Goal: Task Accomplishment & Management: Use online tool/utility

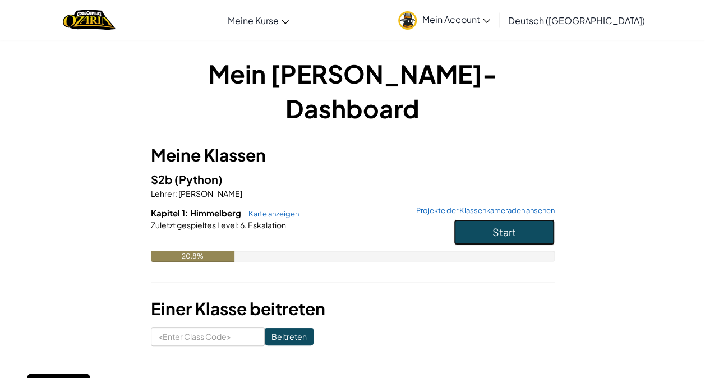
click at [498, 226] on span "Start" at bounding box center [505, 232] width 24 height 13
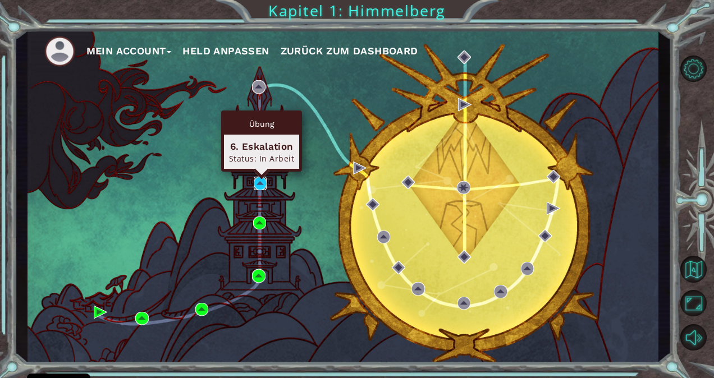
click at [258, 181] on img at bounding box center [260, 183] width 13 height 13
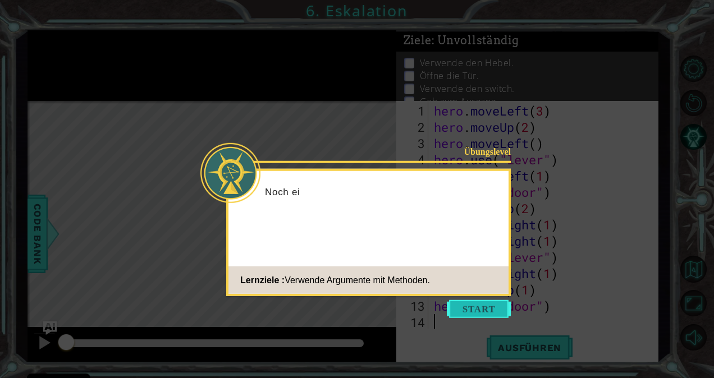
click at [466, 309] on button "Start" at bounding box center [479, 309] width 64 height 18
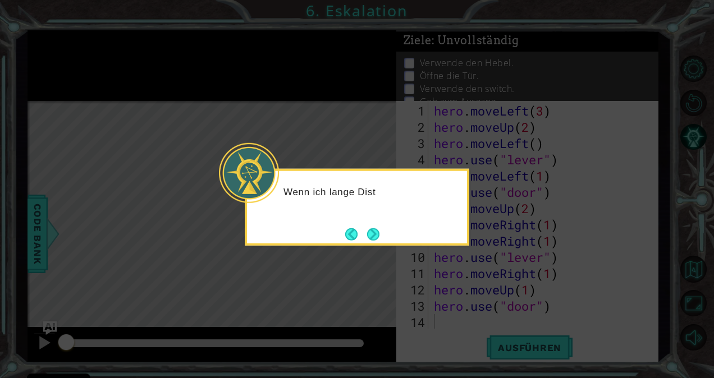
click at [475, 309] on icon at bounding box center [357, 189] width 714 height 378
click at [370, 234] on button "Next" at bounding box center [373, 234] width 12 height 12
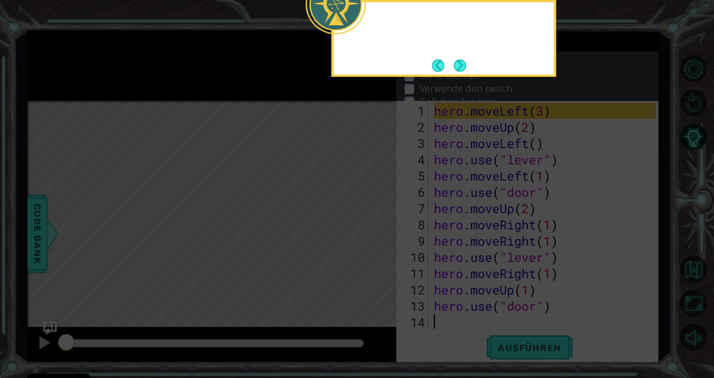
click at [372, 234] on icon at bounding box center [357, 56] width 714 height 643
click at [461, 63] on button "Next" at bounding box center [460, 65] width 12 height 12
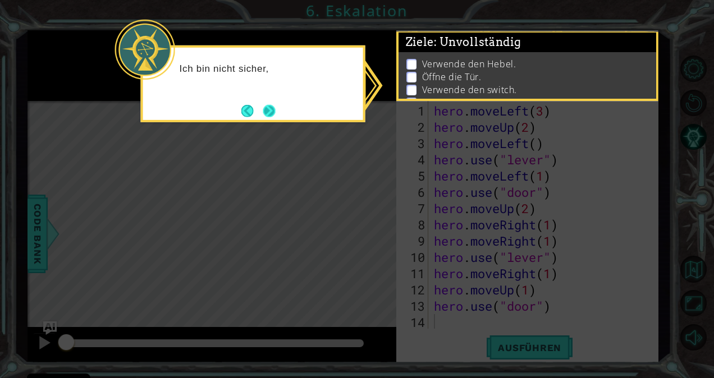
click at [275, 113] on button "Next" at bounding box center [269, 111] width 15 height 15
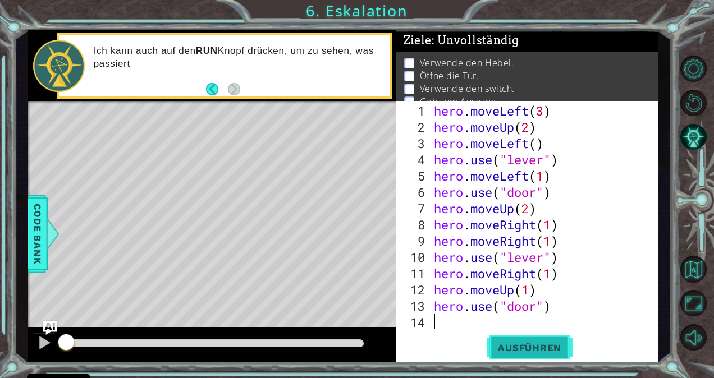
click at [519, 347] on span "Ausführen" at bounding box center [530, 347] width 86 height 11
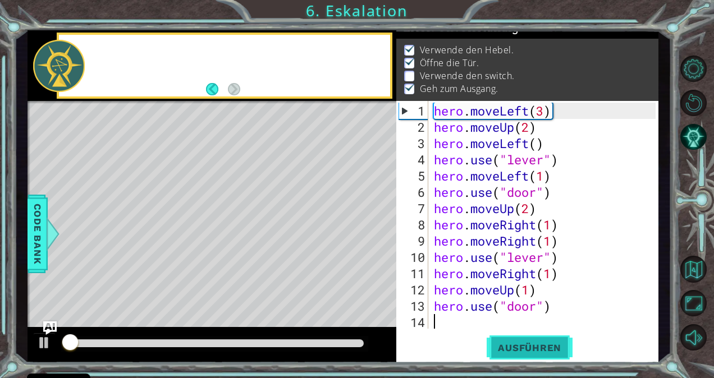
scroll to position [13, 0]
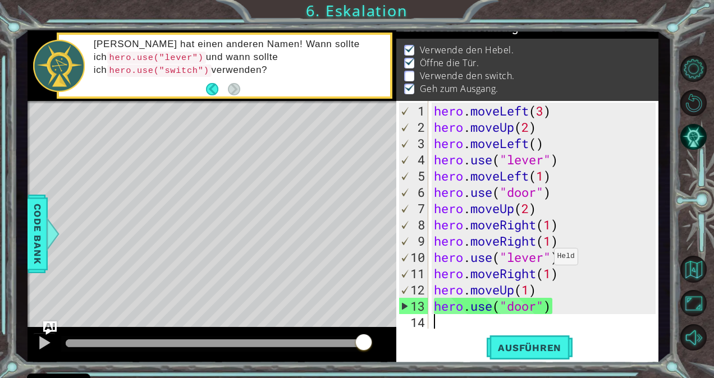
click at [544, 261] on div "hero . moveLeft ( 3 ) hero . moveUp ( 2 ) hero . moveLeft ( ) hero . use ( "lev…" at bounding box center [547, 233] width 230 height 260
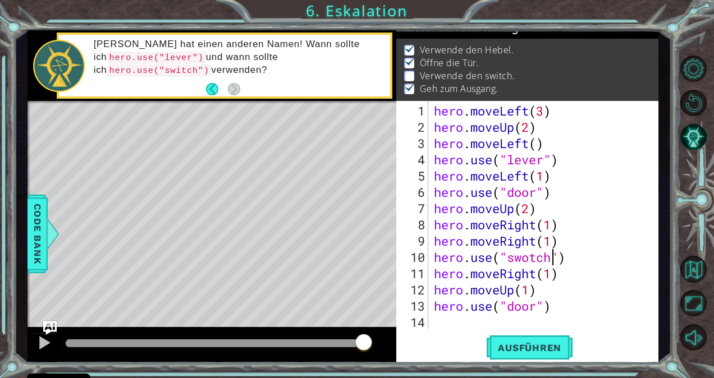
scroll to position [0, 6]
click at [521, 345] on span "Ausführen" at bounding box center [530, 347] width 86 height 11
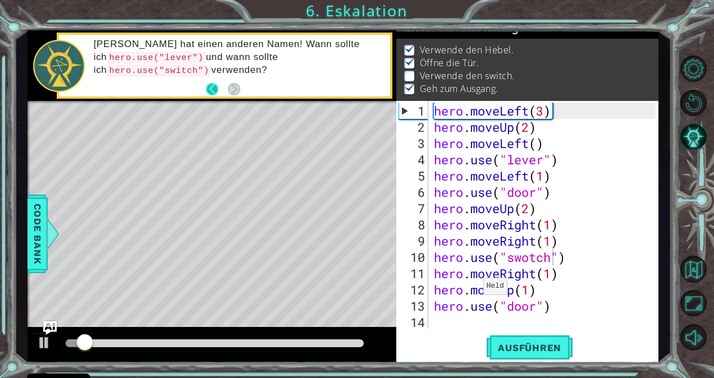
click at [212, 89] on button "Back" at bounding box center [217, 89] width 22 height 12
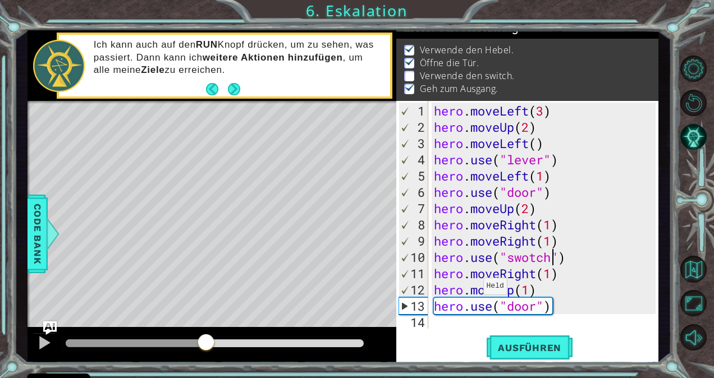
drag, startPoint x: 257, startPoint y: 337, endPoint x: 206, endPoint y: 336, distance: 51.1
click at [206, 336] on div at bounding box center [206, 343] width 20 height 20
click at [531, 260] on div "hero . moveLeft ( 3 ) hero . moveUp ( 2 ) hero . moveLeft ( ) hero . use ( "lev…" at bounding box center [547, 233] width 230 height 260
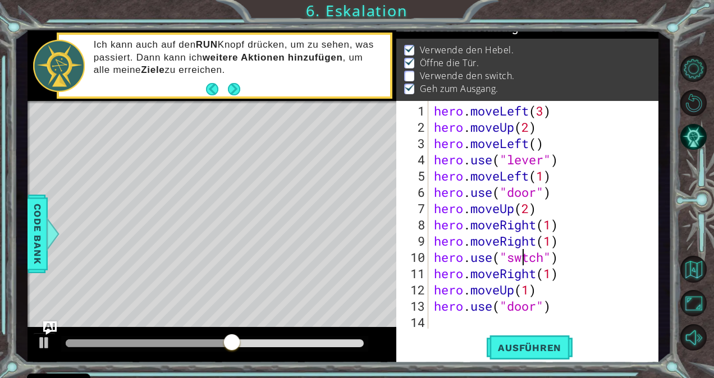
scroll to position [0, 4]
type textarea "hero.use("switch")"
click at [531, 346] on span "Ausführen" at bounding box center [530, 347] width 86 height 11
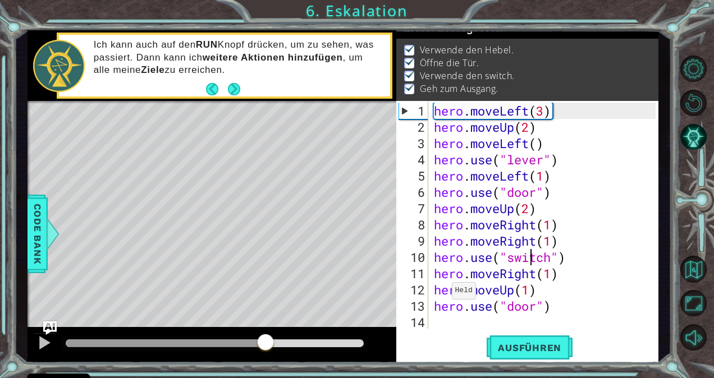
drag, startPoint x: 85, startPoint y: 346, endPoint x: 268, endPoint y: 356, distance: 183.3
click at [268, 356] on div at bounding box center [212, 345] width 369 height 36
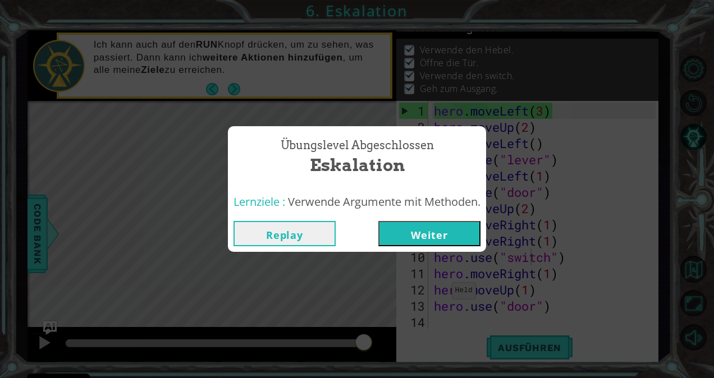
click at [430, 236] on button "Weiter" at bounding box center [429, 233] width 102 height 25
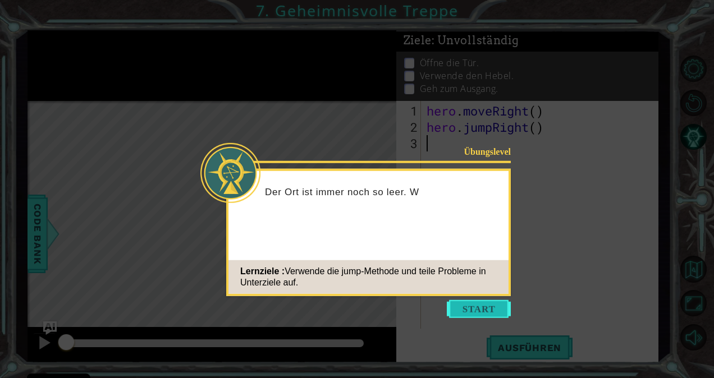
click at [477, 313] on button "Start" at bounding box center [479, 309] width 64 height 18
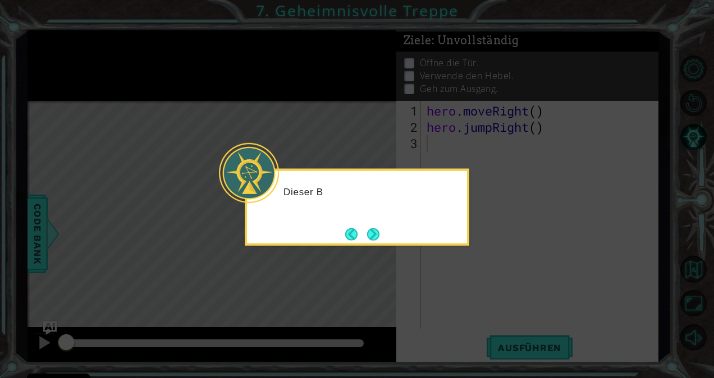
click at [477, 313] on icon at bounding box center [357, 189] width 714 height 378
click at [374, 240] on button "Next" at bounding box center [373, 234] width 12 height 12
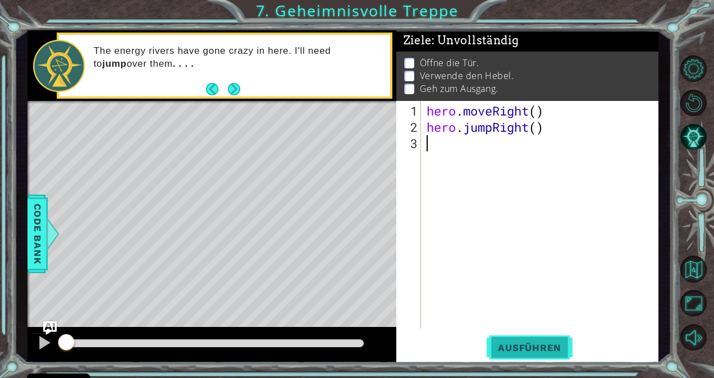
click at [526, 348] on span "Ausführen" at bounding box center [530, 347] width 86 height 11
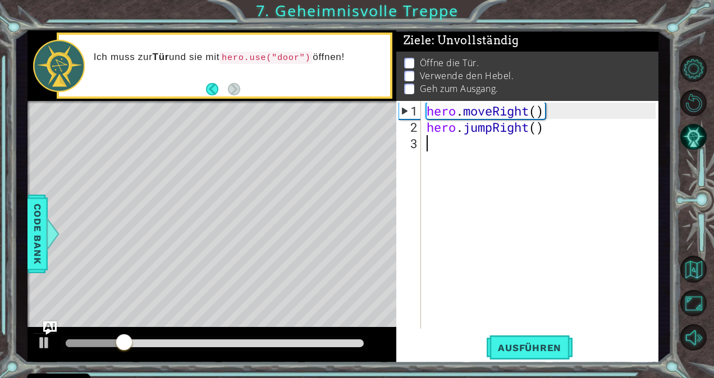
type textarea "h"
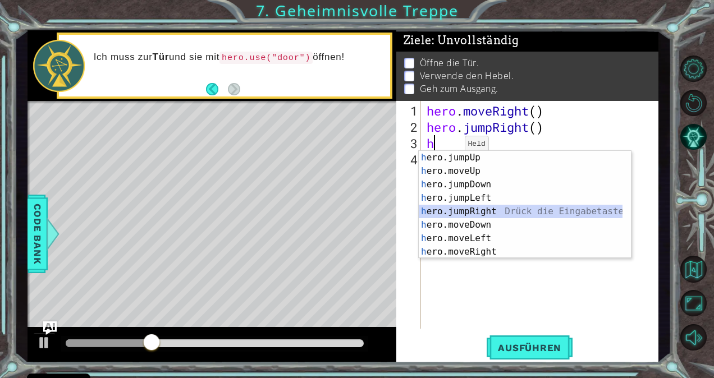
click at [488, 214] on div "h ero.jumpUp Drück die Eingabetaste h ero.moveUp Drück die Eingabetaste h ero.j…" at bounding box center [521, 218] width 204 height 135
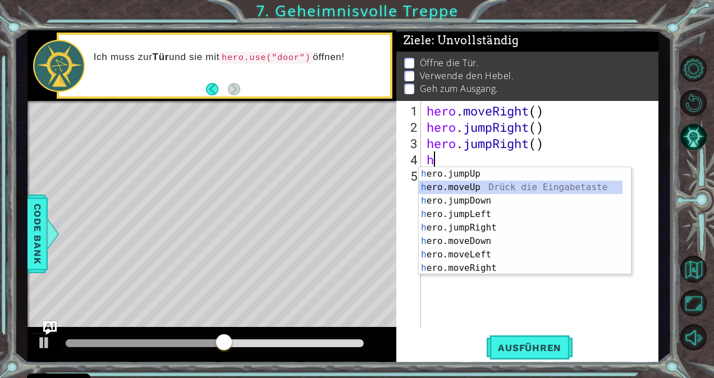
click at [469, 188] on div "h ero.jumpUp Drück die Eingabetaste h ero.moveUp Drück die Eingabetaste h ero.j…" at bounding box center [521, 234] width 204 height 135
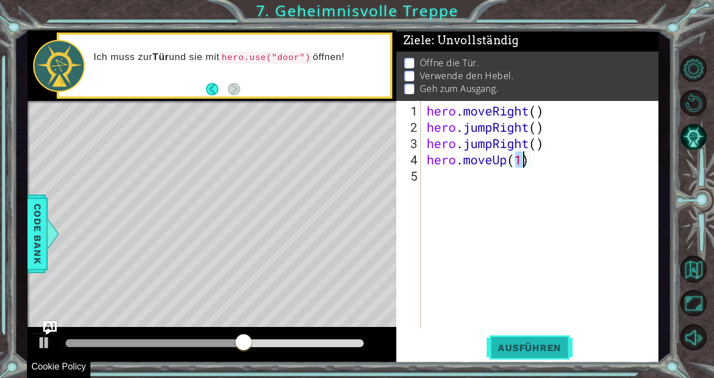
type textarea "hero.moveUp(1)"
click at [509, 355] on button "Ausführen" at bounding box center [530, 348] width 86 height 26
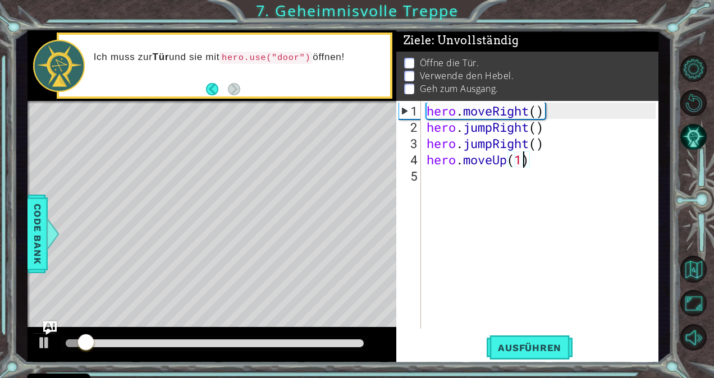
click at [442, 183] on div "hero . moveRight ( ) hero . jumpRight ( ) hero . jumpRight ( ) hero . moveUp ( …" at bounding box center [542, 233] width 237 height 260
click at [523, 162] on div "hero . moveRight ( ) hero . jumpRight ( ) hero . jumpRight ( ) hero . moveUp ( …" at bounding box center [542, 233] width 237 height 260
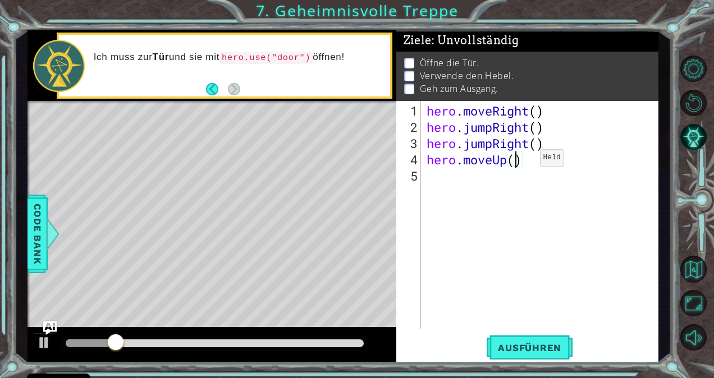
scroll to position [0, 4]
click at [507, 351] on span "Ausführen" at bounding box center [530, 347] width 86 height 11
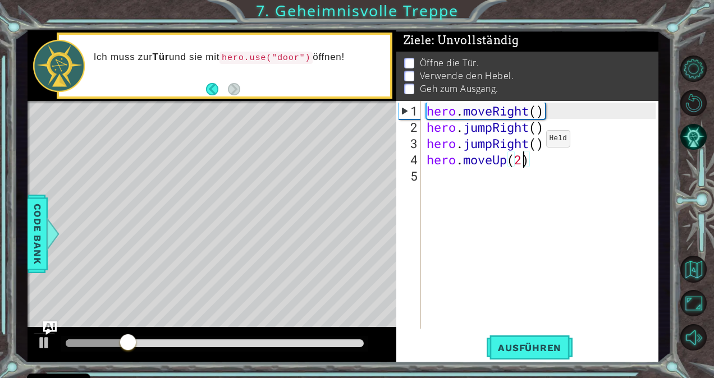
click at [529, 143] on div "hero . moveRight ( ) hero . jumpRight ( ) hero . jumpRight ( ) hero . moveUp ( …" at bounding box center [542, 233] width 237 height 260
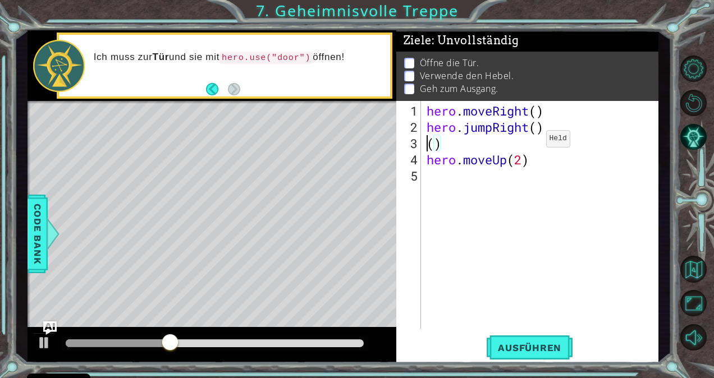
scroll to position [0, 0]
type textarea "hero.jumpRight()()"
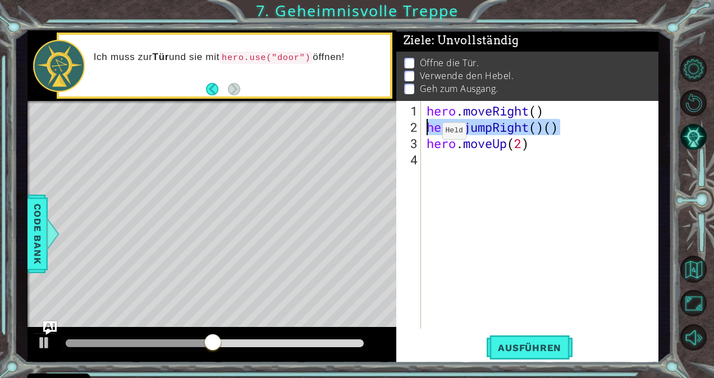
drag, startPoint x: 560, startPoint y: 127, endPoint x: 419, endPoint y: 126, distance: 140.3
click at [419, 126] on div "hero.jumpRight()() 1 2 3 4 hero . moveRight ( ) hero . jumpRight ( ) ( ) hero .…" at bounding box center [525, 215] width 259 height 228
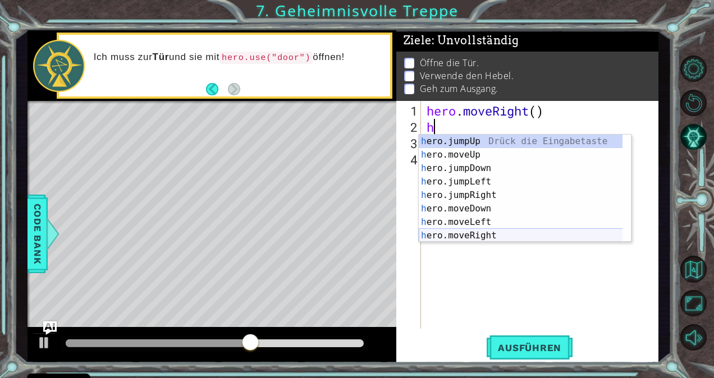
click at [485, 233] on div "h ero.jumpUp Drück die Eingabetaste h ero.moveUp Drück die Eingabetaste h ero.j…" at bounding box center [521, 202] width 204 height 135
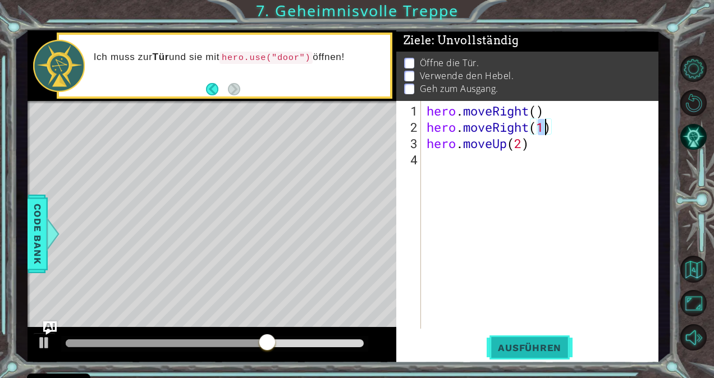
click at [528, 343] on span "Ausführen" at bounding box center [530, 347] width 86 height 11
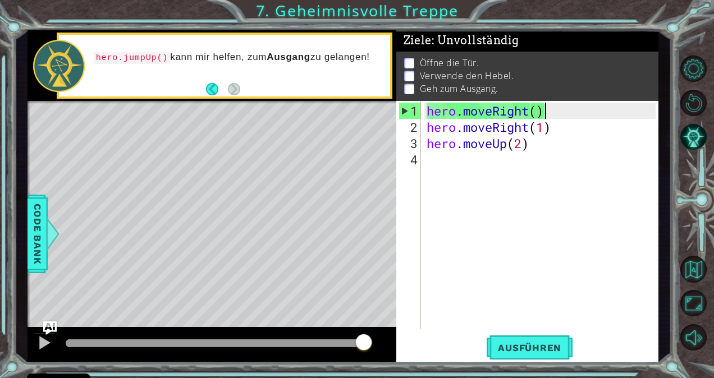
click at [555, 112] on div "hero . moveRight ( ) hero . moveRight ( 1 ) hero . moveUp ( 2 )" at bounding box center [542, 233] width 237 height 260
type textarea "hero.moveRight()"
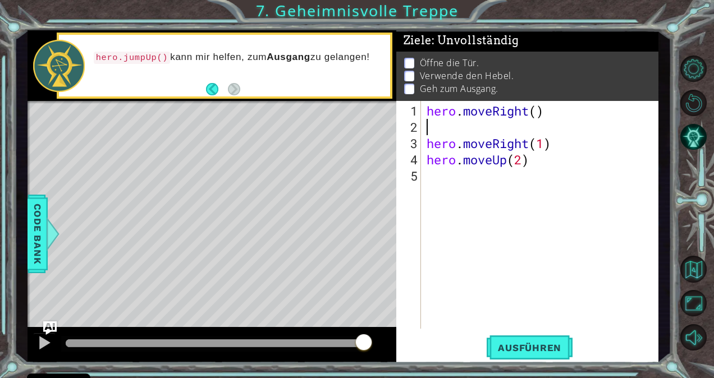
type textarea "h"
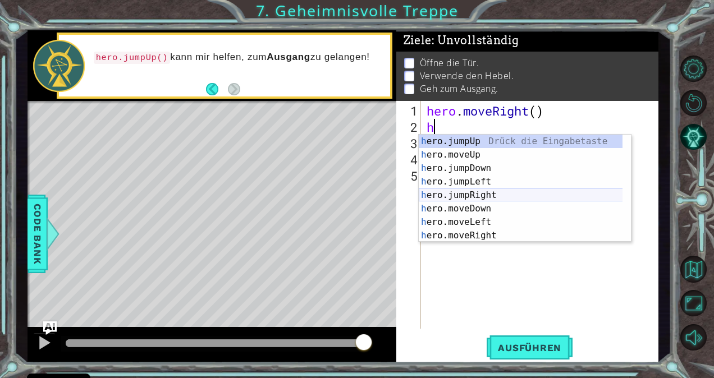
click at [478, 198] on div "h ero.jumpUp Drück die Eingabetaste h ero.moveUp Drück die Eingabetaste h ero.j…" at bounding box center [521, 202] width 204 height 135
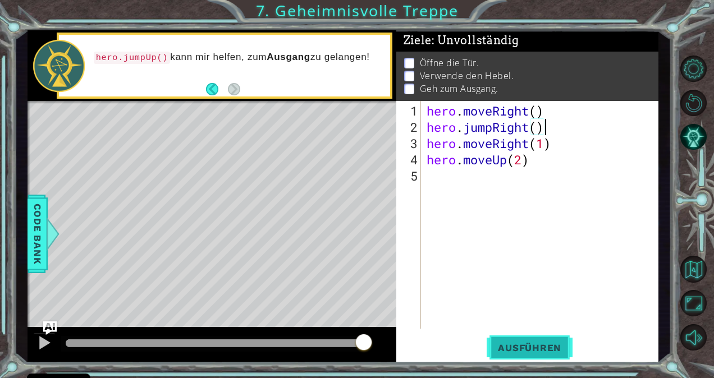
click at [537, 343] on span "Ausführen" at bounding box center [530, 347] width 86 height 11
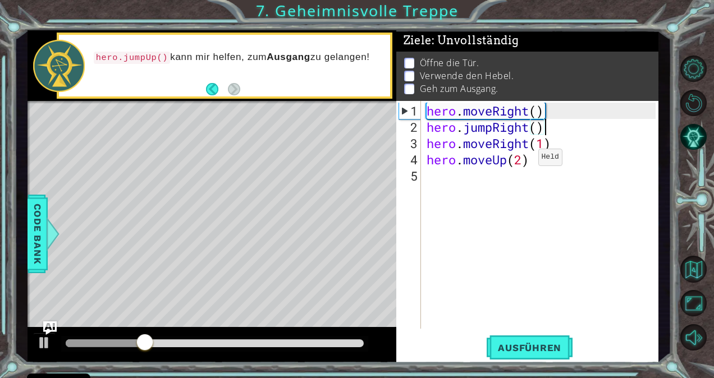
click at [521, 162] on div "hero . moveRight ( ) hero . jumpRight ( ) hero . moveRight ( 1 ) hero . moveUp …" at bounding box center [542, 233] width 237 height 260
type textarea "hero.moveUp()"
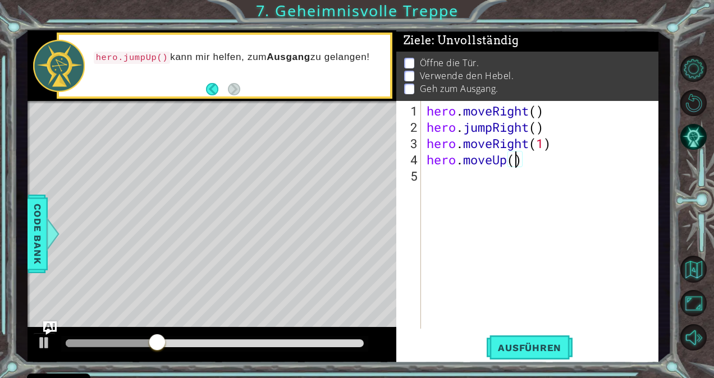
click at [531, 165] on div "hero . moveRight ( ) hero . jumpRight ( ) hero . moveRight ( 1 ) hero . moveUp …" at bounding box center [542, 233] width 237 height 260
click at [514, 161] on div "hero . moveRight ( ) hero . jumpRight ( ) hero . moveRight ( 1 ) hero . moveUp …" at bounding box center [542, 233] width 237 height 260
type textarea "hero.moveUp(1)"
click at [549, 162] on div "hero . moveRight ( ) hero . jumpRight ( ) hero . moveRight ( 1 ) hero . moveUp …" at bounding box center [542, 233] width 237 height 260
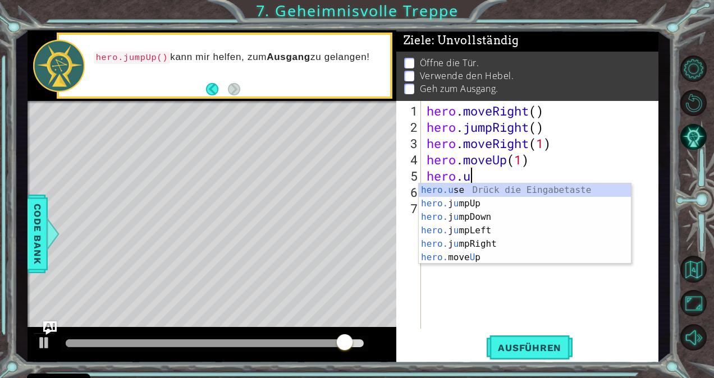
scroll to position [0, 2]
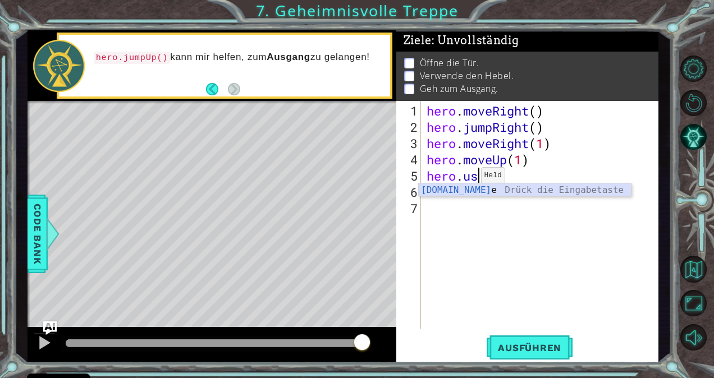
click at [462, 191] on div "[DOMAIN_NAME] e Drück die Eingabetaste" at bounding box center [525, 204] width 213 height 40
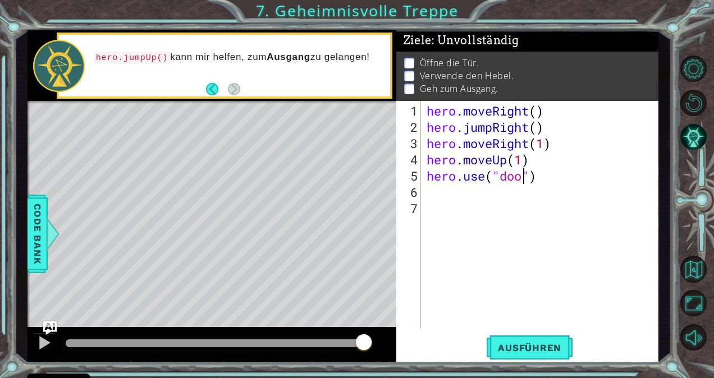
type textarea "hero.use("door")"
click at [445, 195] on div "hero . moveRight ( ) hero . jumpRight ( ) hero . moveRight ( 1 ) hero . moveUp …" at bounding box center [542, 233] width 237 height 260
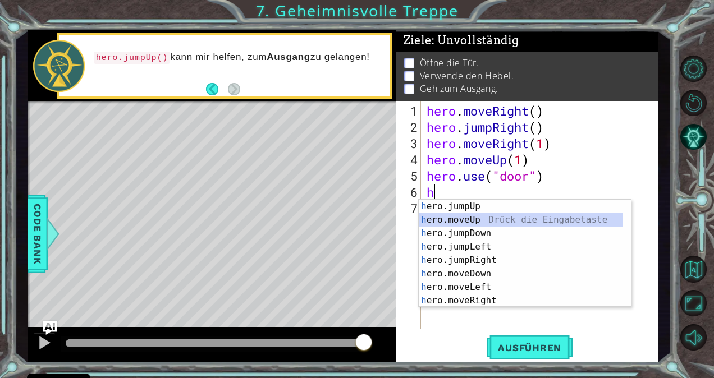
click at [474, 221] on div "h ero.jumpUp Drück die Eingabetaste h ero.moveUp Drück die Eingabetaste h ero.j…" at bounding box center [525, 267] width 213 height 135
type textarea "hero.moveUp(1)"
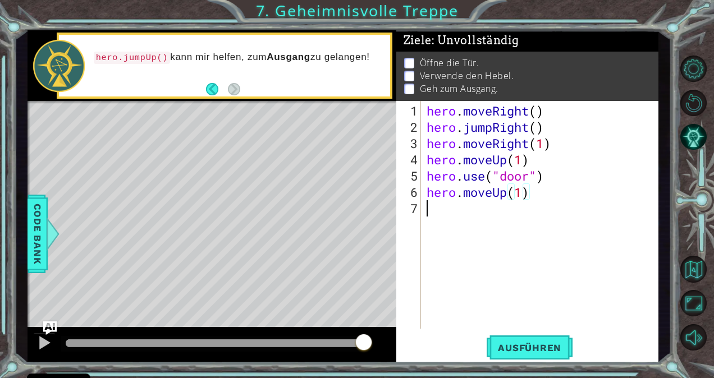
click at [452, 206] on div "hero . moveRight ( ) hero . jumpRight ( ) hero . moveRight ( 1 ) hero . moveUp …" at bounding box center [542, 233] width 237 height 260
type textarea "h"
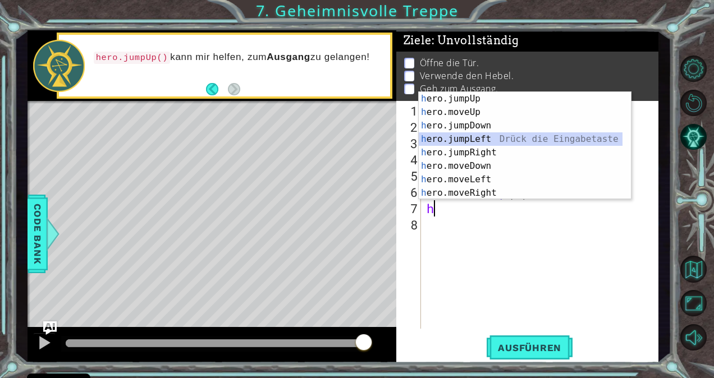
click at [491, 141] on div "h ero.jumpUp Drück die Eingabetaste h ero.moveUp Drück die Eingabetaste h ero.j…" at bounding box center [521, 159] width 204 height 135
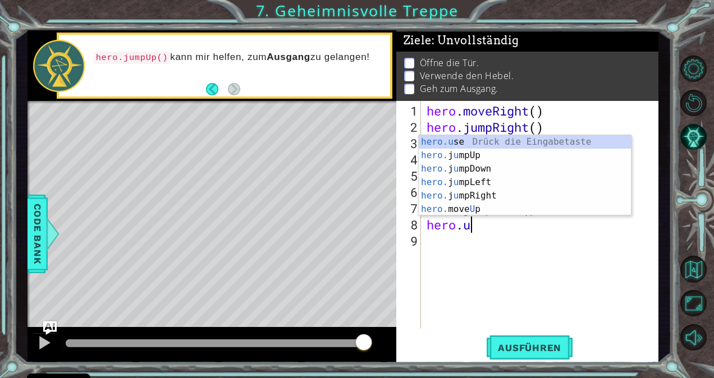
scroll to position [0, 2]
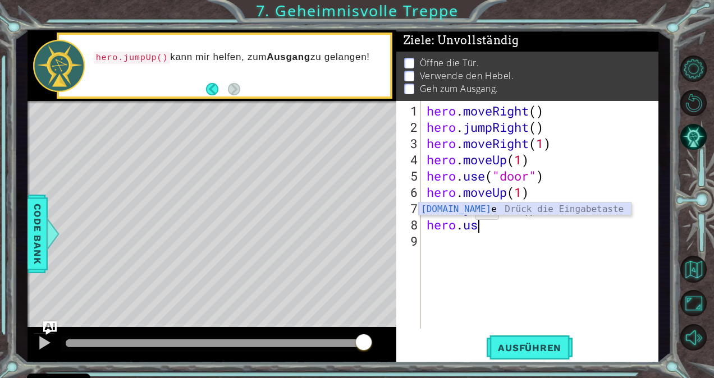
click at [456, 208] on div "[DOMAIN_NAME] e Drück die Eingabetaste" at bounding box center [525, 223] width 213 height 40
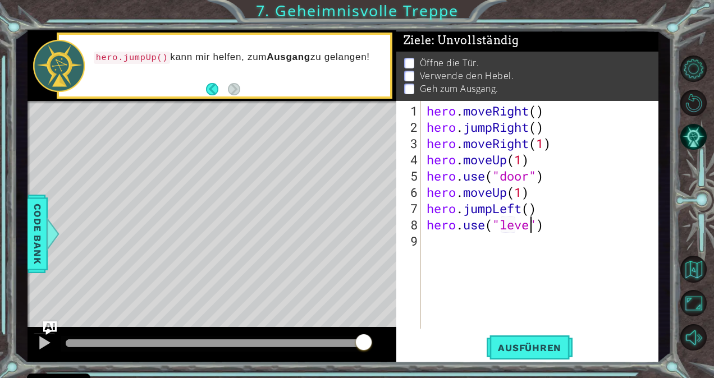
type textarea "hero.use("lever")"
click at [479, 242] on div "hero . moveRight ( ) hero . jumpRight ( ) hero . moveRight ( 1 ) hero . moveUp …" at bounding box center [542, 233] width 237 height 260
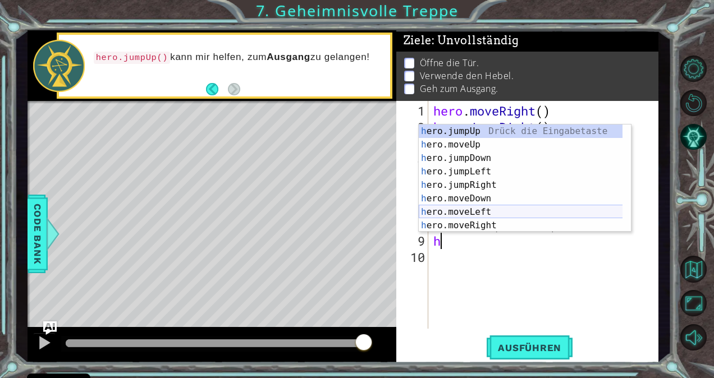
click at [482, 213] on div "h ero.jumpUp Drück die Eingabetaste h ero.moveUp Drück die Eingabetaste h ero.j…" at bounding box center [521, 192] width 204 height 135
type textarea "hero.moveLeft(1)"
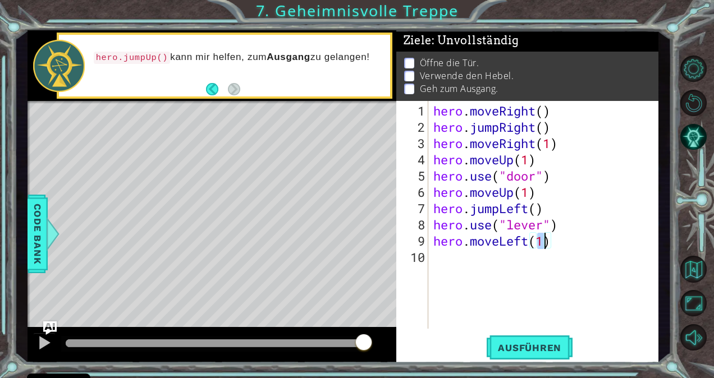
click at [461, 265] on div "hero . moveRight ( ) hero . jumpRight ( ) hero . moveRight ( 1 ) hero . moveUp …" at bounding box center [546, 233] width 230 height 260
type textarea "h"
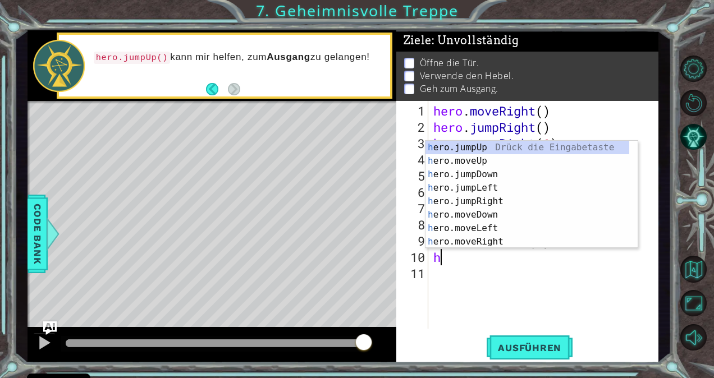
click at [502, 276] on div "hero . moveRight ( ) hero . jumpRight ( ) hero . moveRight ( 1 ) hero . moveUp …" at bounding box center [546, 233] width 230 height 260
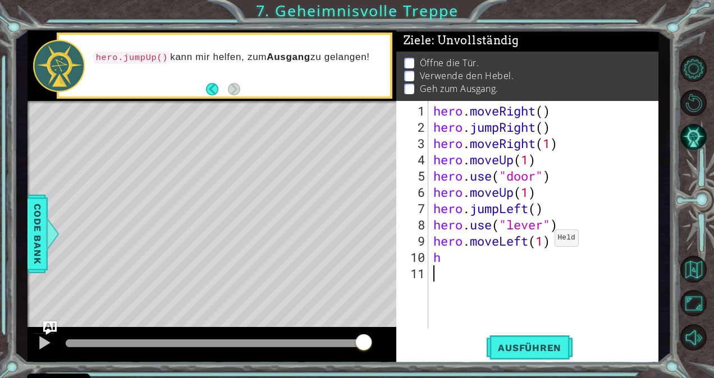
click at [544, 242] on div "hero . moveRight ( ) hero . jumpRight ( ) hero . moveRight ( 1 ) hero . moveUp …" at bounding box center [546, 233] width 230 height 260
click at [477, 256] on div "hero . moveRight ( ) hero . jumpRight ( ) hero . moveRight ( 1 ) hero . moveUp …" at bounding box center [546, 233] width 230 height 260
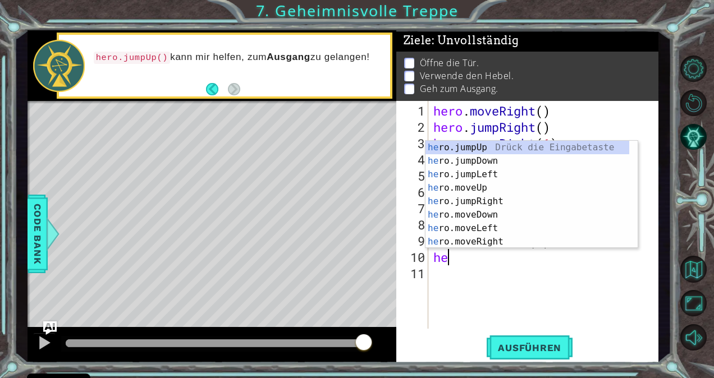
type textarea "her"
click at [479, 150] on div "her o.jumpUp Drück die Eingabetaste her o.jumpDown Drück die Eingabetaste her o…" at bounding box center [527, 208] width 204 height 135
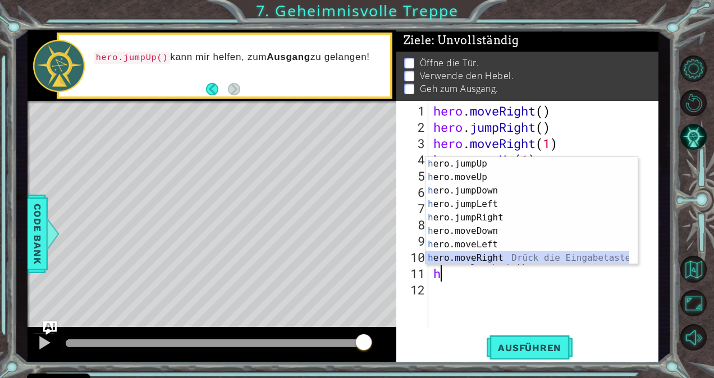
click at [488, 257] on div "h ero.jumpUp Drück die Eingabetaste h ero.moveUp Drück die Eingabetaste h ero.j…" at bounding box center [527, 224] width 204 height 135
type textarea "hero.moveRight(1)"
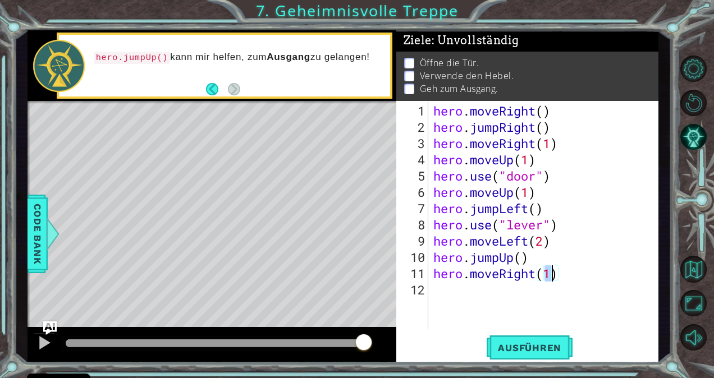
click at [437, 299] on div "hero . moveRight ( ) hero . jumpRight ( ) hero . moveRight ( 1 ) hero . moveUp …" at bounding box center [546, 233] width 230 height 260
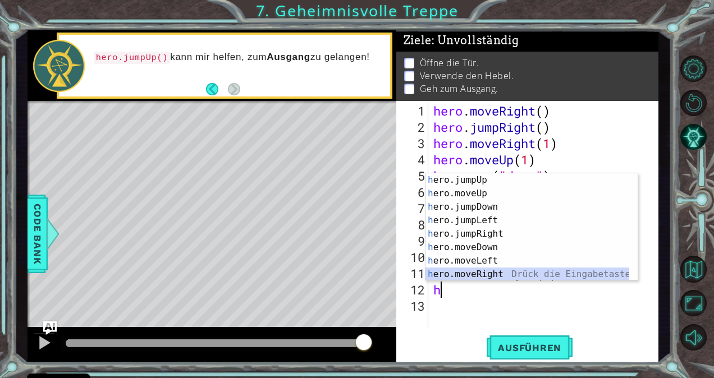
click at [487, 271] on div "h ero.jumpUp Drück die Eingabetaste h ero.moveUp Drück die Eingabetaste h ero.j…" at bounding box center [527, 240] width 204 height 135
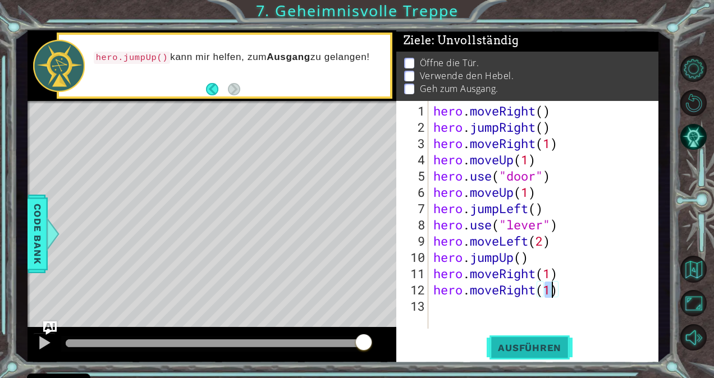
type textarea "hero.moveRight(1)"
click at [547, 352] on span "Ausführen" at bounding box center [530, 347] width 86 height 11
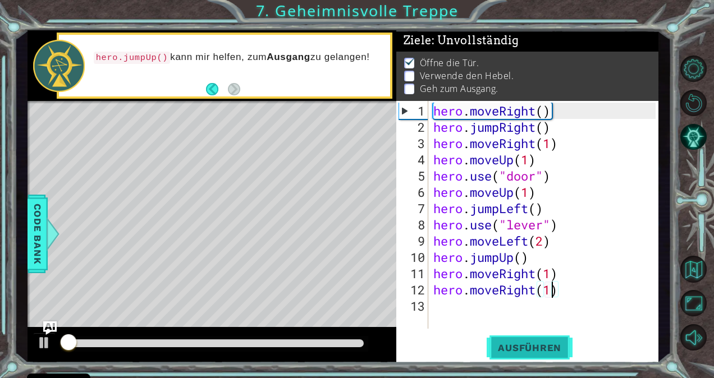
scroll to position [7, 0]
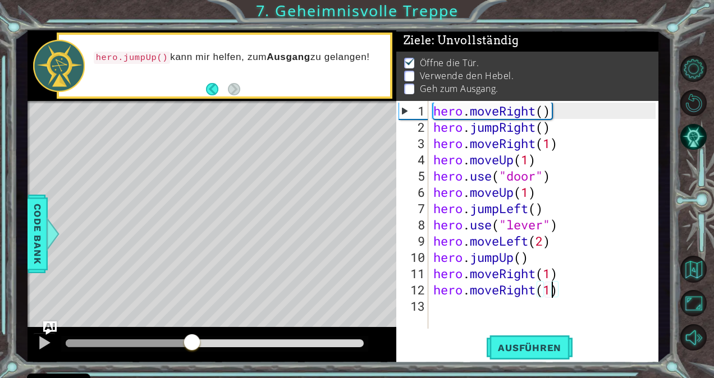
drag, startPoint x: 107, startPoint y: 336, endPoint x: 193, endPoint y: 342, distance: 86.1
click at [193, 342] on div at bounding box center [192, 343] width 20 height 20
